Goal: Information Seeking & Learning: Learn about a topic

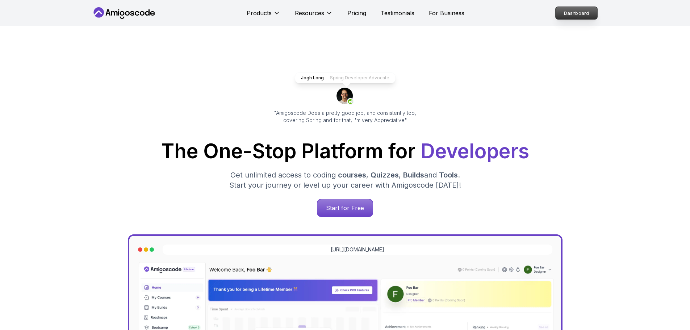
click at [583, 13] on p "Dashboard" at bounding box center [577, 13] width 42 height 12
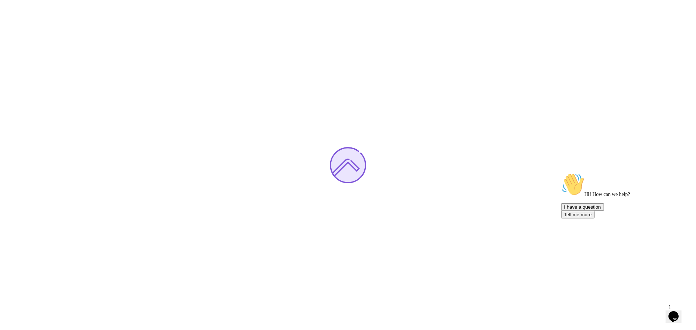
click at [671, 305] on span "1" at bounding box center [669, 307] width 3 height 6
click at [561, 173] on icon "Chat attention grabber" at bounding box center [561, 173] width 0 height 0
click at [654, 311] on icon "Close" at bounding box center [654, 314] width 0 height 6
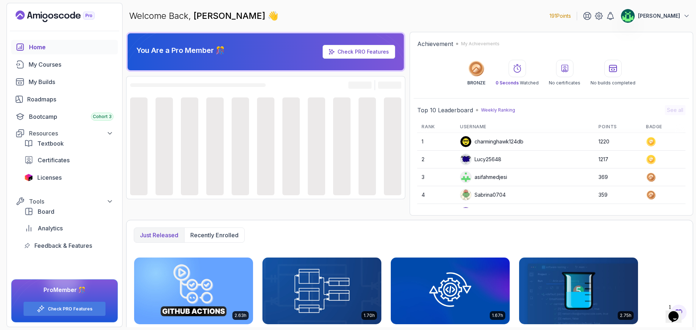
click at [679, 311] on icon "Opens Chat This icon Opens the chat window." at bounding box center [673, 317] width 12 height 12
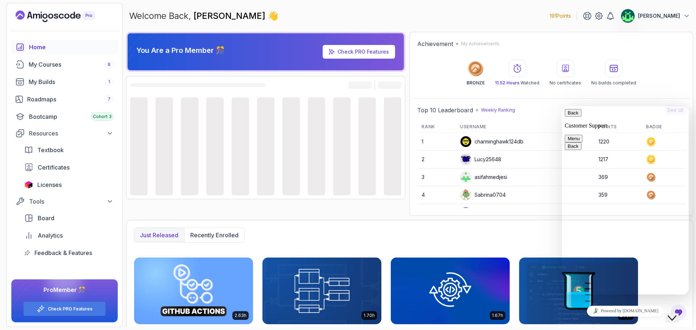
click at [676, 314] on icon "Close Chat This icon closes the chat window." at bounding box center [671, 318] width 9 height 9
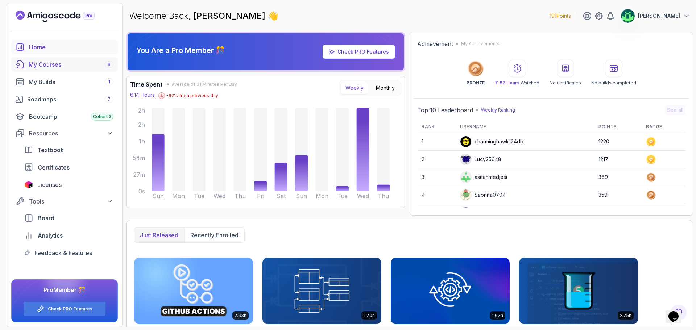
click at [59, 66] on div "My Courses 8" at bounding box center [71, 64] width 85 height 9
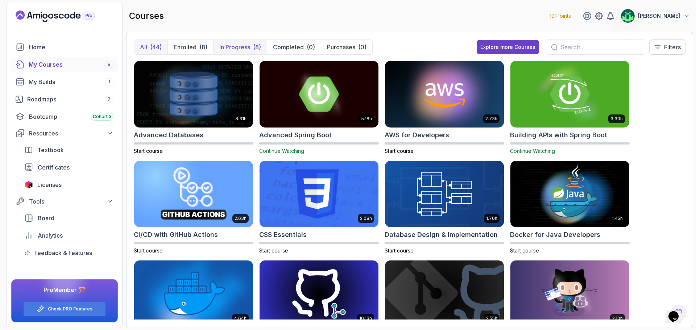
click at [246, 49] on p "In Progress" at bounding box center [234, 47] width 31 height 9
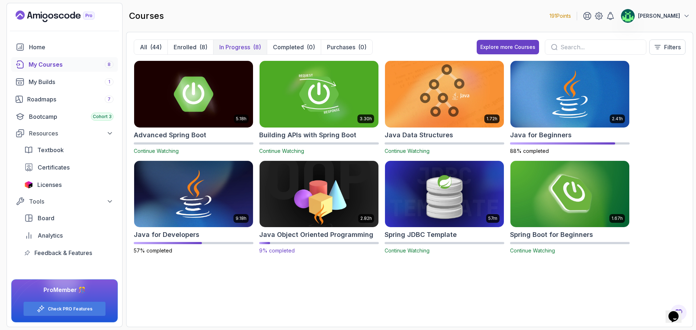
click at [328, 218] on img at bounding box center [319, 194] width 125 height 70
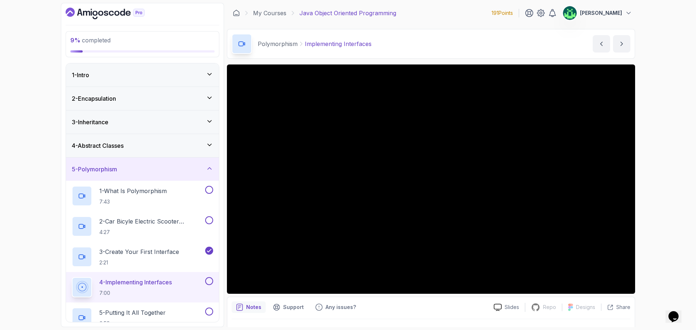
click at [204, 168] on div "5 - Polymorphism" at bounding box center [142, 169] width 141 height 9
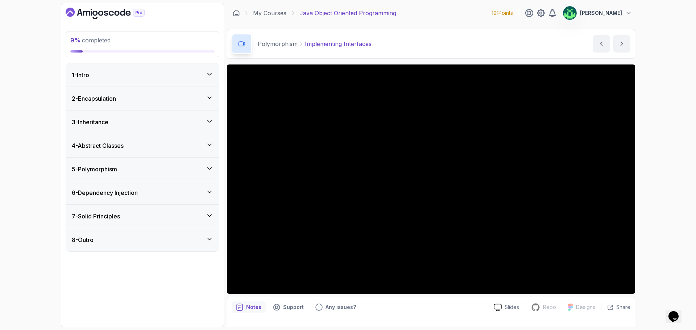
click at [196, 79] on div "1 - Intro" at bounding box center [142, 74] width 153 height 23
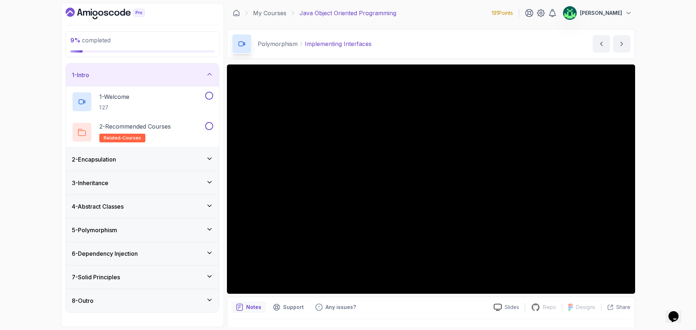
click at [158, 277] on div "7 - Solid Principles" at bounding box center [142, 277] width 141 height 9
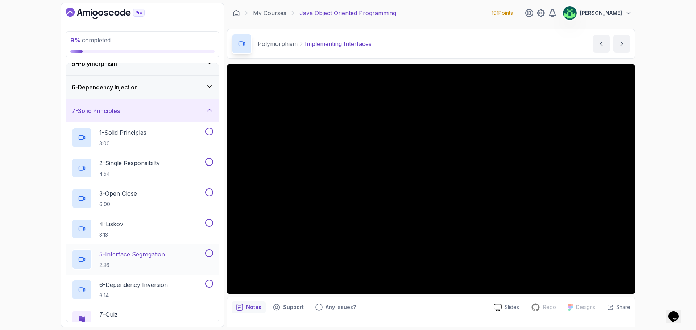
scroll to position [70, 0]
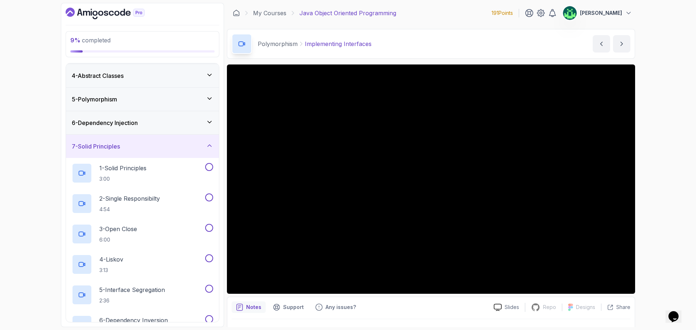
click at [166, 155] on div "7 - Solid Principles" at bounding box center [142, 146] width 153 height 23
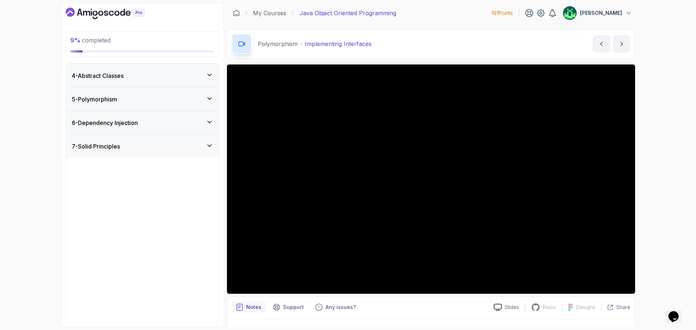
scroll to position [0, 0]
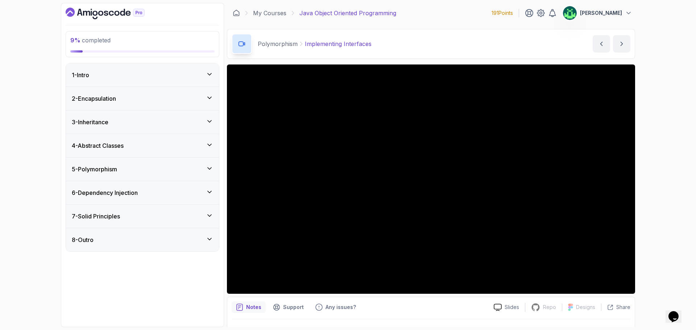
click at [188, 72] on div "1 - Intro" at bounding box center [142, 75] width 141 height 9
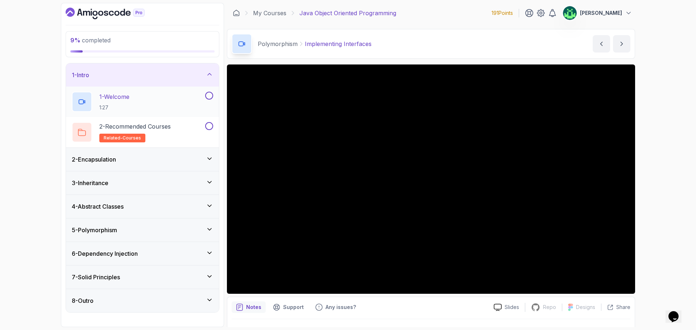
click at [173, 103] on div "1 - Welcome 1:27" at bounding box center [138, 102] width 132 height 20
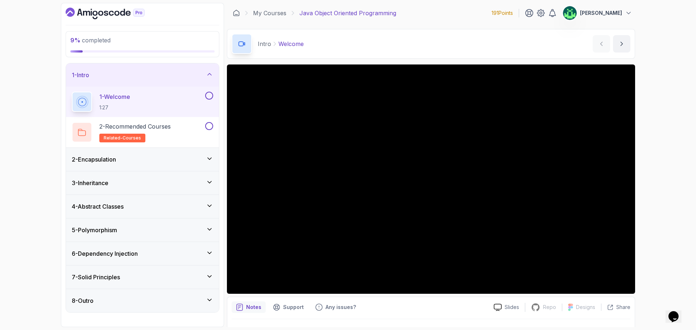
click at [651, 137] on div "9 % completed 1 - Intro 1 - Welcome 1:27 2 - Recommended Courses related-course…" at bounding box center [348, 165] width 696 height 330
click at [659, 182] on div "9 % completed 1 - Intro 1 - Welcome 1:27 2 - Recommended Courses related-course…" at bounding box center [348, 165] width 696 height 330
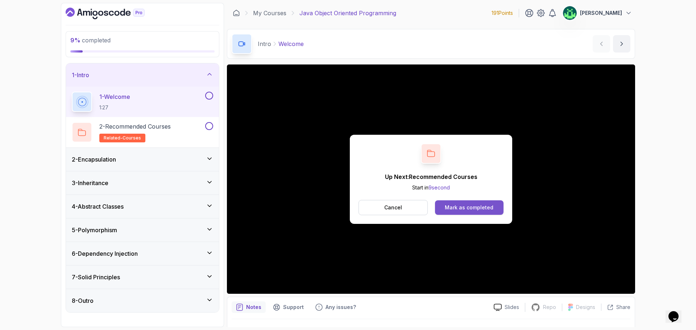
click at [479, 208] on div "Mark as completed" at bounding box center [469, 207] width 49 height 7
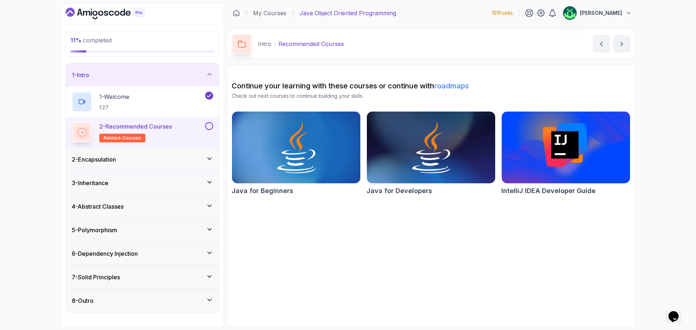
click at [164, 161] on div "2 - Encapsulation" at bounding box center [142, 159] width 141 height 9
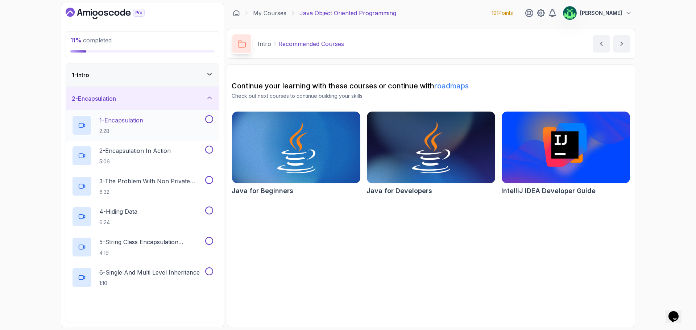
click at [158, 124] on div "1 - Encapsulation 2:28" at bounding box center [138, 125] width 132 height 20
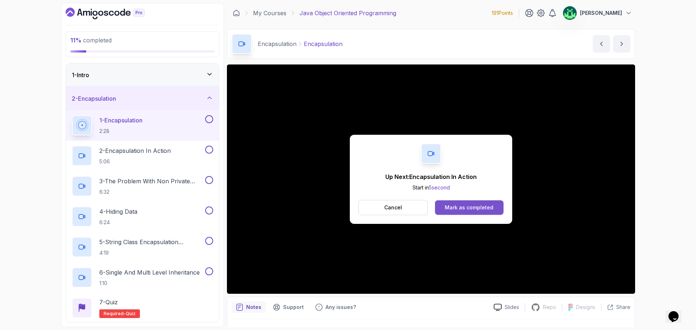
click at [468, 207] on div "Mark as completed" at bounding box center [469, 207] width 49 height 7
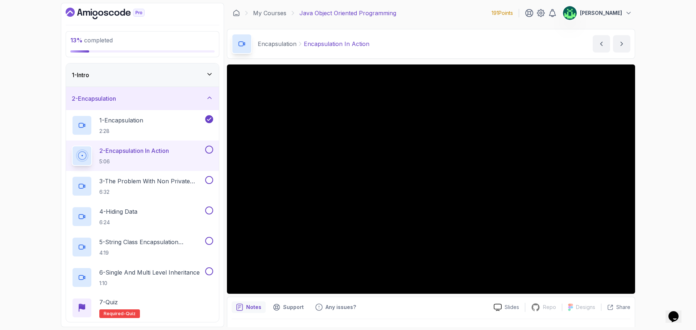
click at [417, 221] on div at bounding box center [431, 178] width 408 height 229
click at [136, 155] on p "2 - Encapsulation In Action" at bounding box center [134, 150] width 70 height 9
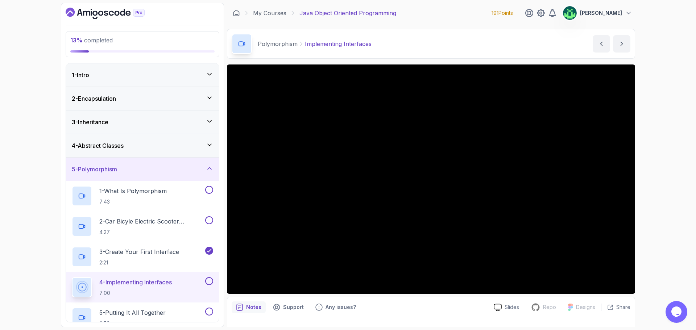
click at [152, 101] on div "2 - Encapsulation" at bounding box center [142, 98] width 141 height 9
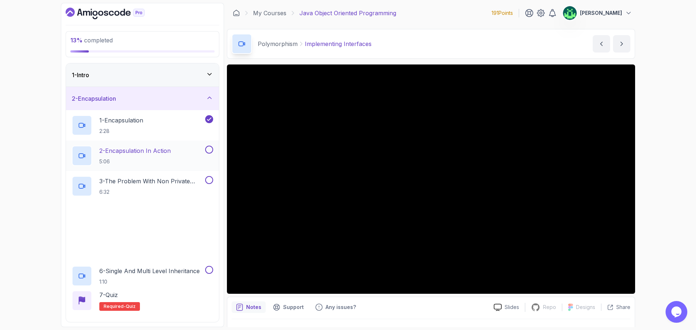
click at [152, 147] on p "2 - Encapsulation In Action" at bounding box center [134, 150] width 71 height 9
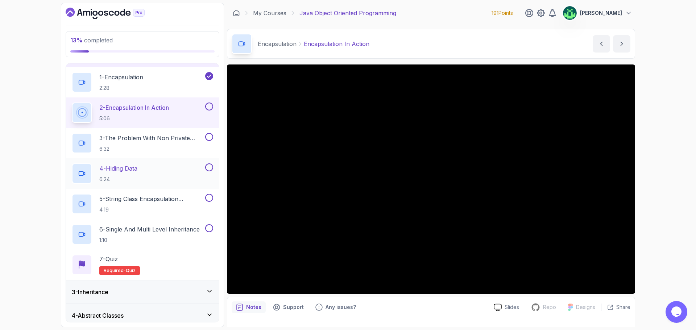
scroll to position [142, 0]
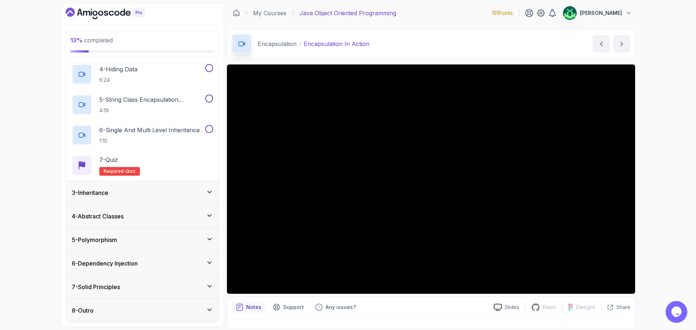
click at [167, 191] on div "3 - Inheritance" at bounding box center [142, 192] width 141 height 9
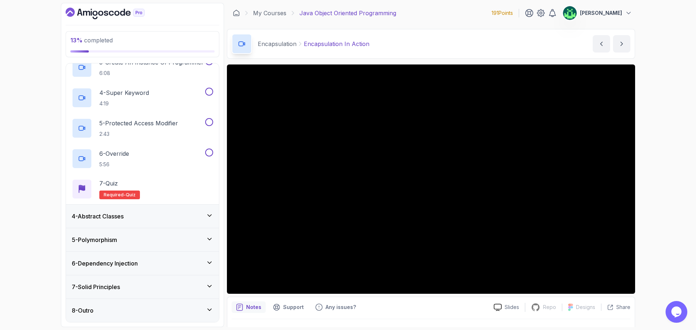
click at [139, 222] on div "4 - Abstract Classes" at bounding box center [142, 216] width 153 height 23
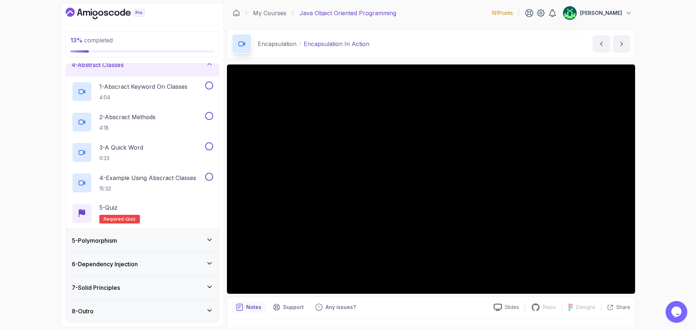
scroll to position [82, 0]
click at [145, 241] on div "5 - Polymorphism" at bounding box center [142, 240] width 141 height 9
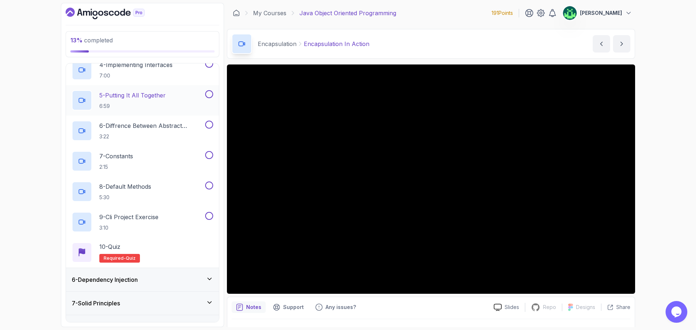
scroll to position [234, 0]
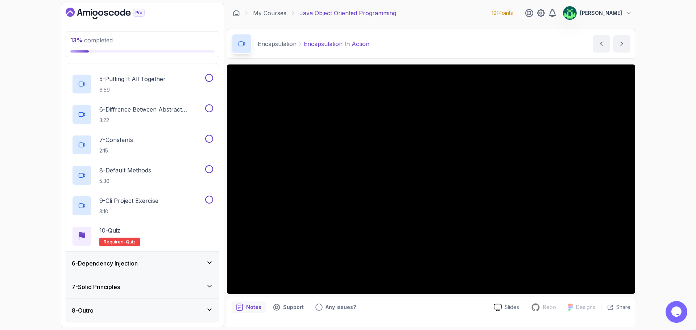
click at [135, 268] on div "6 - Dependency Injection" at bounding box center [142, 263] width 153 height 23
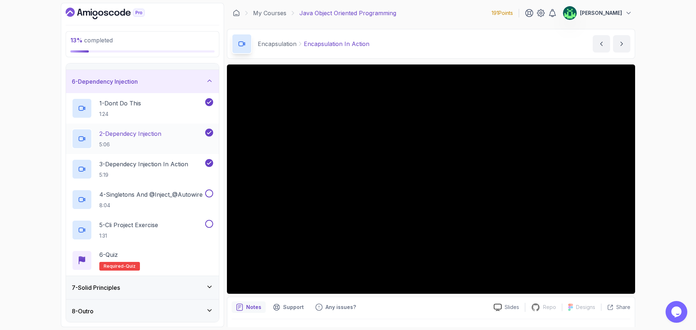
scroll to position [112, 0]
click at [152, 285] on div "7 - Solid Principles" at bounding box center [142, 287] width 141 height 9
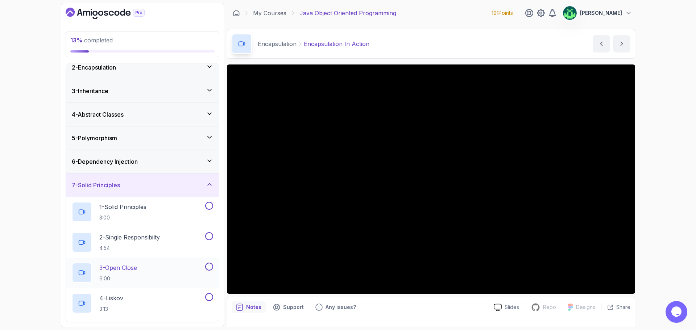
scroll to position [0, 0]
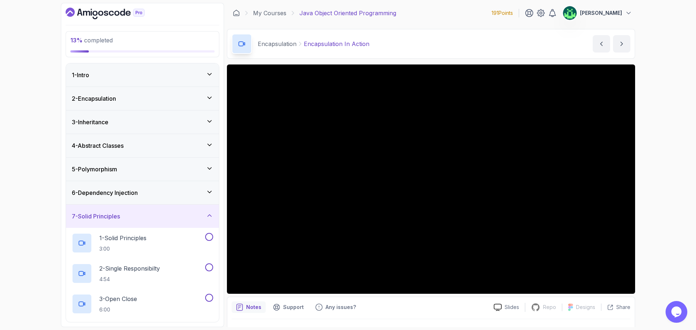
click at [151, 225] on div "7 - Solid Principles" at bounding box center [142, 216] width 153 height 23
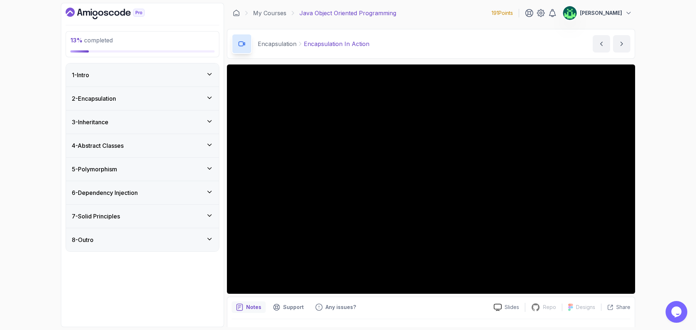
click at [173, 99] on div "2 - Encapsulation" at bounding box center [142, 98] width 141 height 9
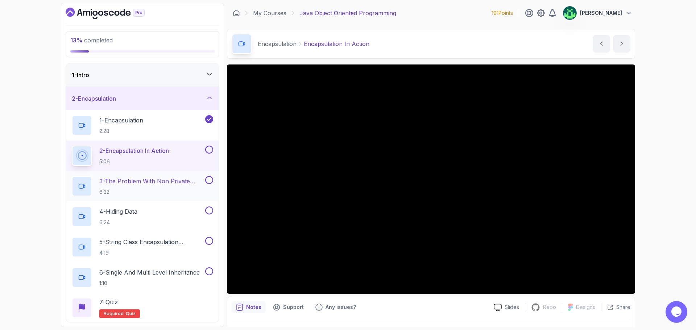
click at [168, 185] on p "3 - The Problem With Non Private Fields" at bounding box center [151, 181] width 104 height 9
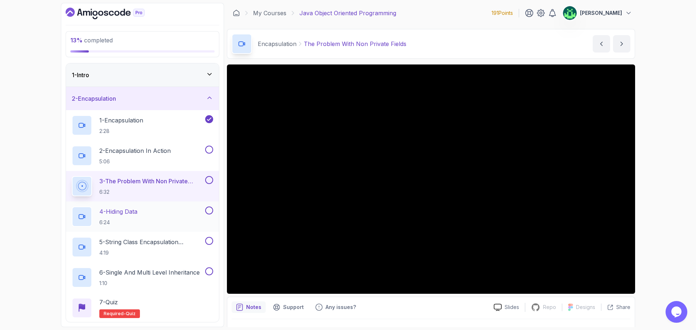
click at [134, 220] on p "6:24" at bounding box center [118, 222] width 38 height 7
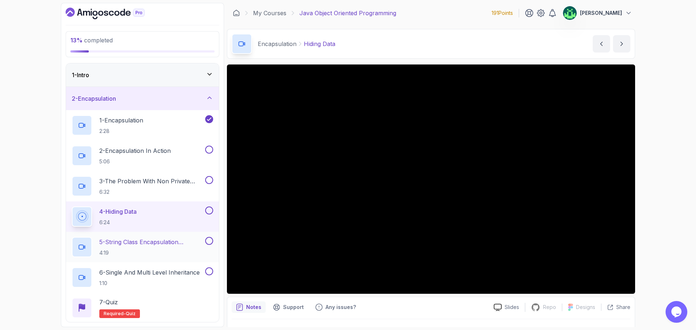
click at [150, 248] on h2 "5 - String Class Encapsulation Exa,Mple 4:19" at bounding box center [151, 247] width 104 height 19
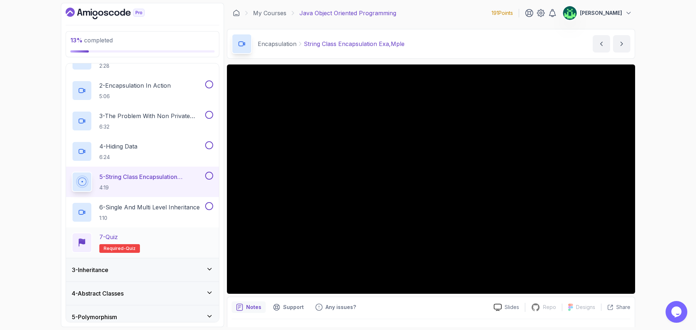
scroll to position [72, 0]
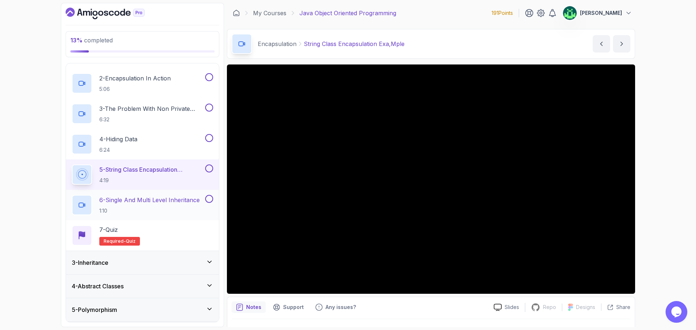
click at [168, 207] on h2 "6 - Single And Multi Level Inheritance 1:10" at bounding box center [149, 205] width 100 height 19
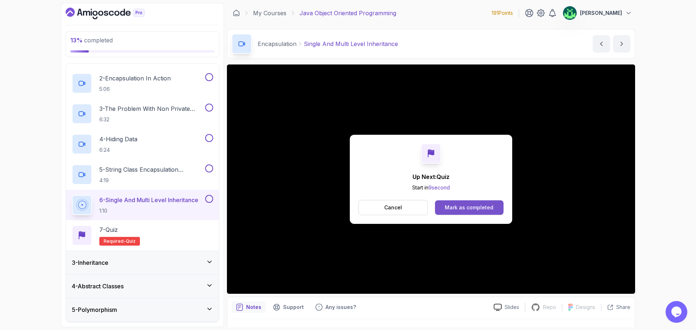
click at [461, 210] on div "Mark as completed" at bounding box center [469, 207] width 49 height 7
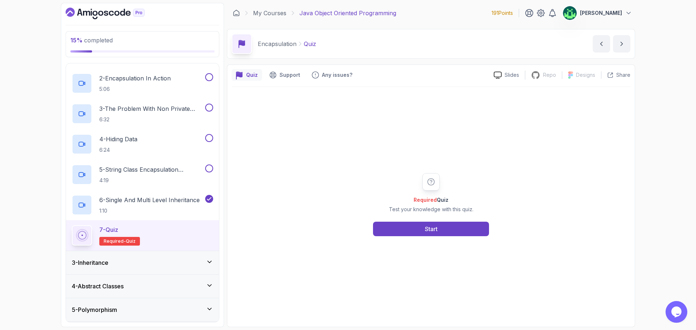
click at [157, 263] on div "3 - Inheritance" at bounding box center [142, 262] width 141 height 9
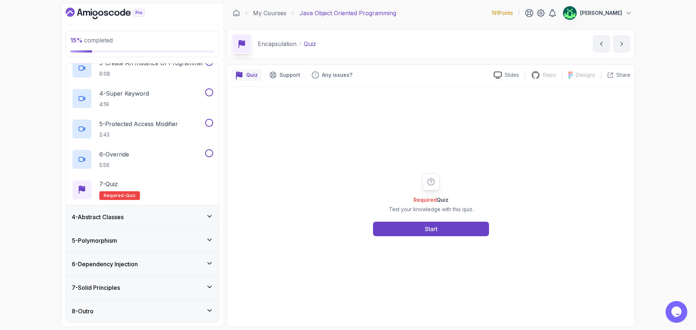
scroll to position [142, 0]
click at [173, 219] on div "4 - Abstract Classes" at bounding box center [142, 216] width 141 height 9
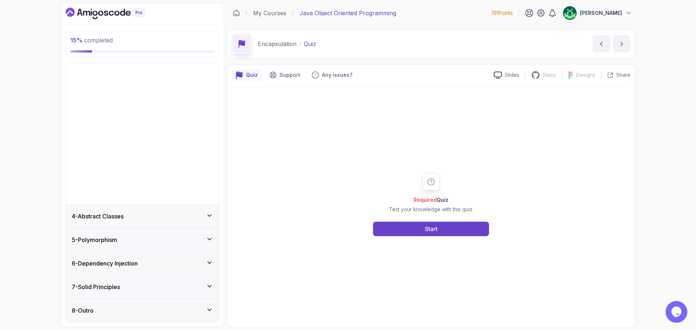
click at [173, 78] on div "3 - Create An Instance Of Programmer 6:08" at bounding box center [138, 67] width 132 height 20
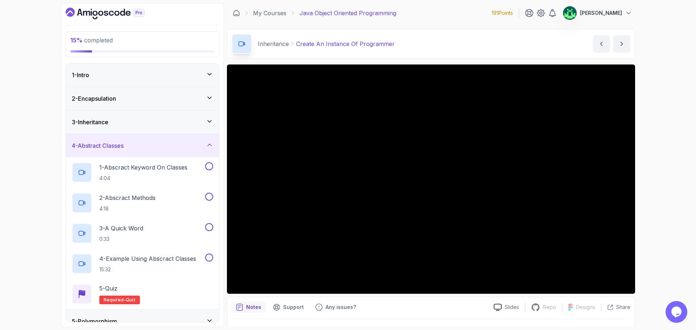
click at [115, 123] on div "3 - Inheritance" at bounding box center [142, 122] width 141 height 9
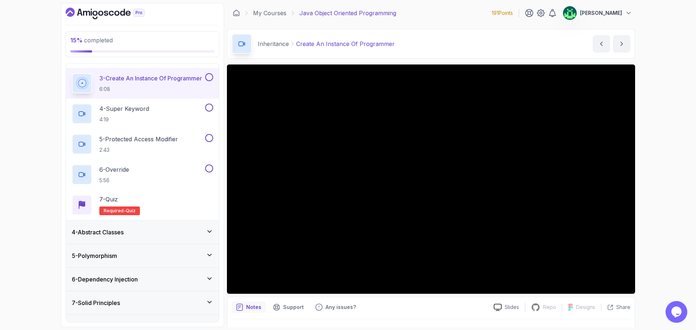
scroll to position [142, 0]
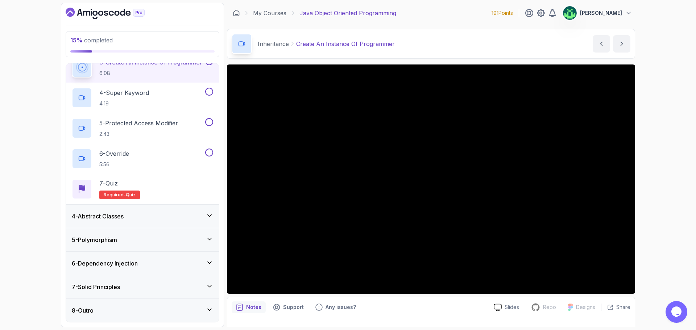
click at [163, 216] on div "4 - Abstract Classes" at bounding box center [142, 216] width 141 height 9
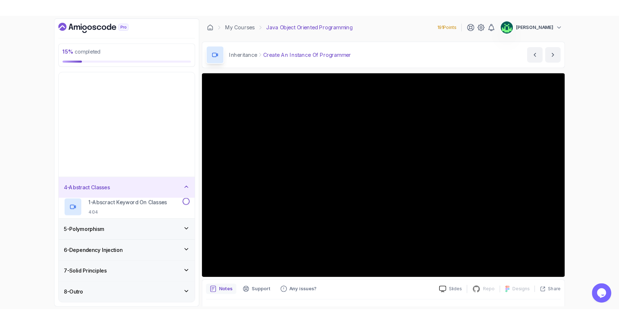
scroll to position [0, 0]
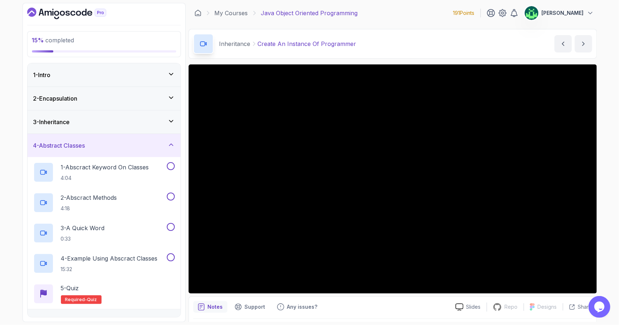
click at [14, 216] on div "15 % completed 1 - Intro 2 - Encapsulation 3 - Inheritance 4 - Abstract Classes…" at bounding box center [309, 162] width 619 height 325
click at [154, 116] on div "3 - Inheritance" at bounding box center [104, 122] width 153 height 23
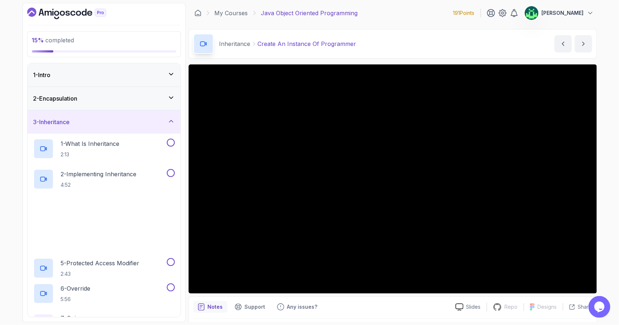
click at [154, 116] on div "3 - Inheritance" at bounding box center [104, 122] width 153 height 23
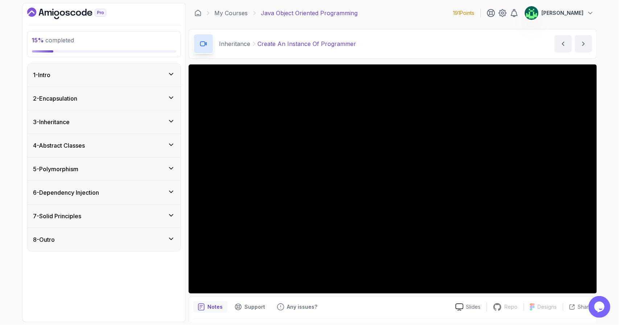
click at [153, 166] on div "5 - Polymorphism" at bounding box center [103, 169] width 141 height 9
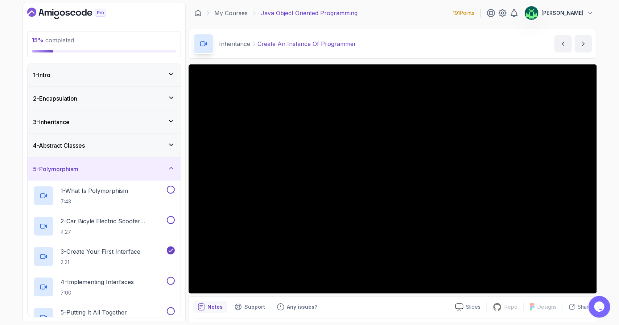
click at [12, 213] on div "15 % completed 1 - Intro 2 - Encapsulation 3 - Inheritance 4 - Abstract Classes…" at bounding box center [309, 162] width 619 height 325
click at [169, 165] on icon at bounding box center [170, 168] width 7 height 7
